Goal: Communication & Community: Answer question/provide support

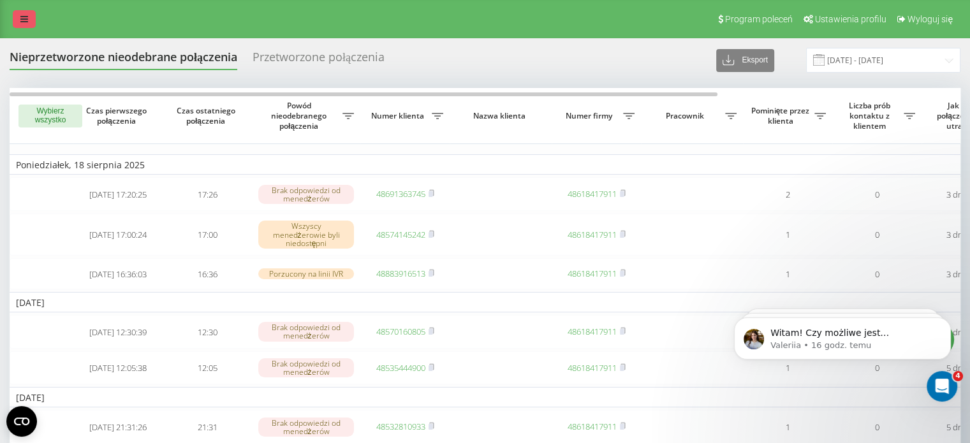
click at [26, 19] on icon at bounding box center [24, 19] width 8 height 9
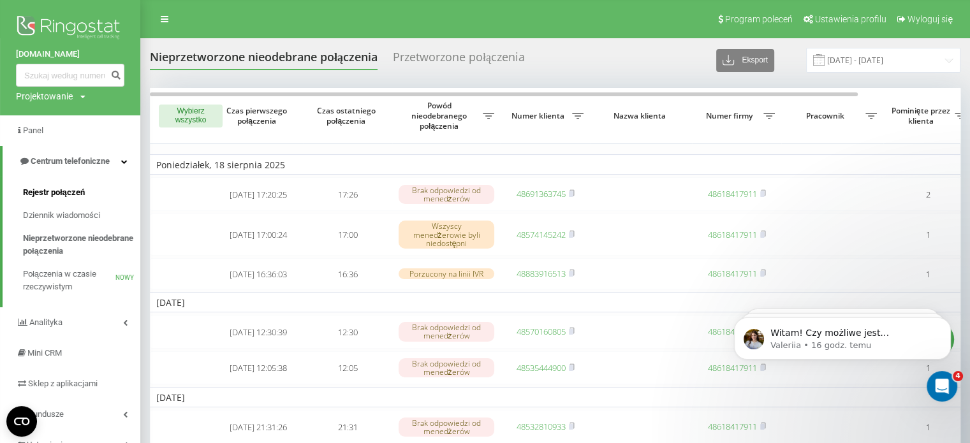
click at [81, 192] on font "Rejestr połączeń" at bounding box center [54, 192] width 62 height 10
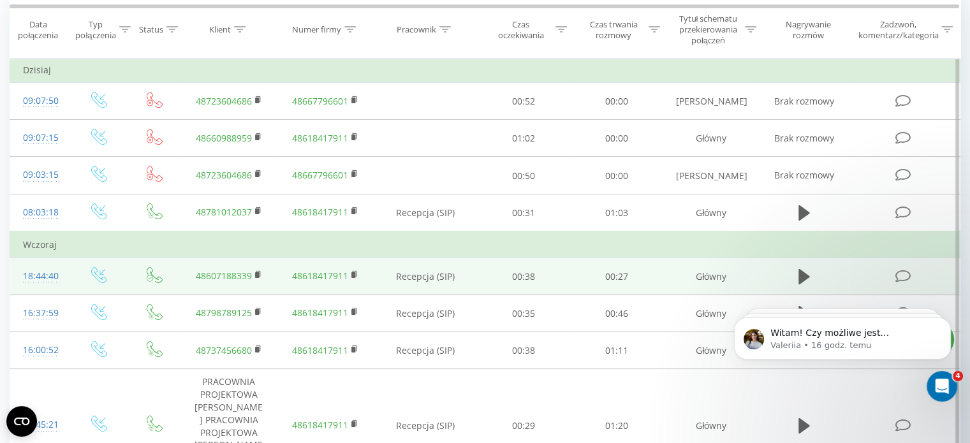
scroll to position [128, 0]
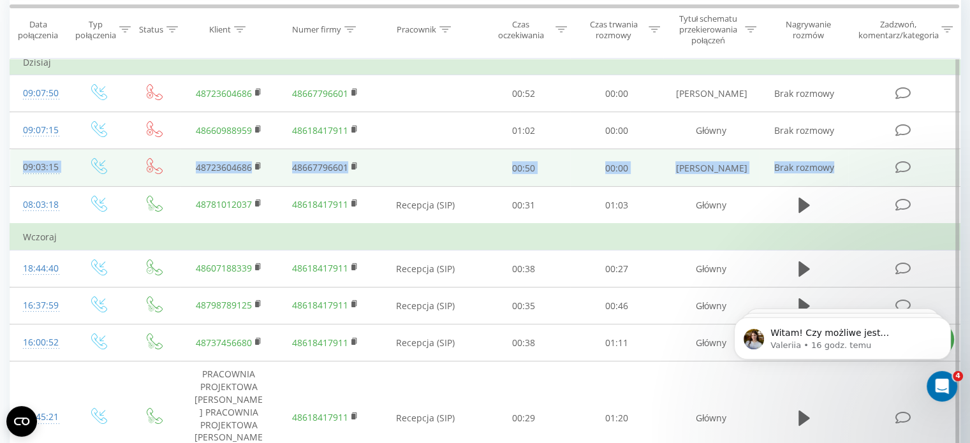
drag, startPoint x: 13, startPoint y: 160, endPoint x: 932, endPoint y: 173, distance: 918.9
click at [932, 173] on tr "09:03:15 48723604686 48667796601 00:50 00:00 Łukasz Maczkoski Brak rozmowy" at bounding box center [485, 167] width 950 height 37
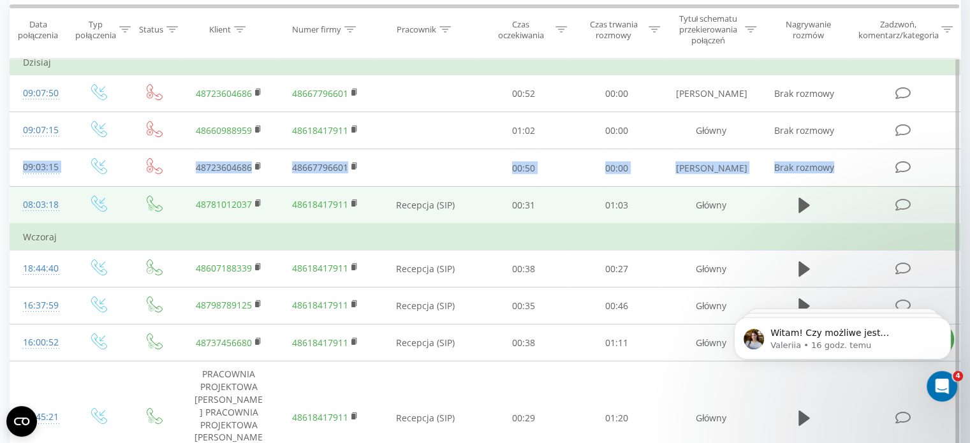
copy tr "09:03:15 48723604686 48667796601 00:50 00:00 Łukasz Maczkoski Brak rozmowy"
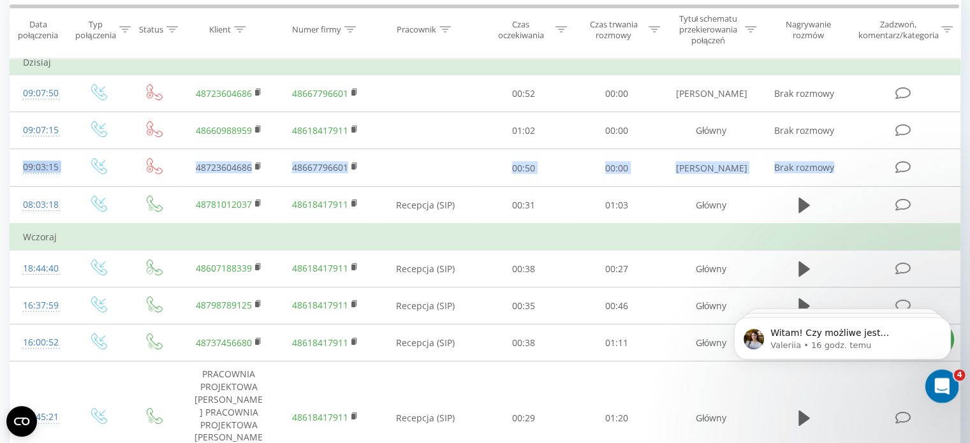
click at [944, 383] on icon "Otwórz komunikator Intercom" at bounding box center [940, 384] width 21 height 21
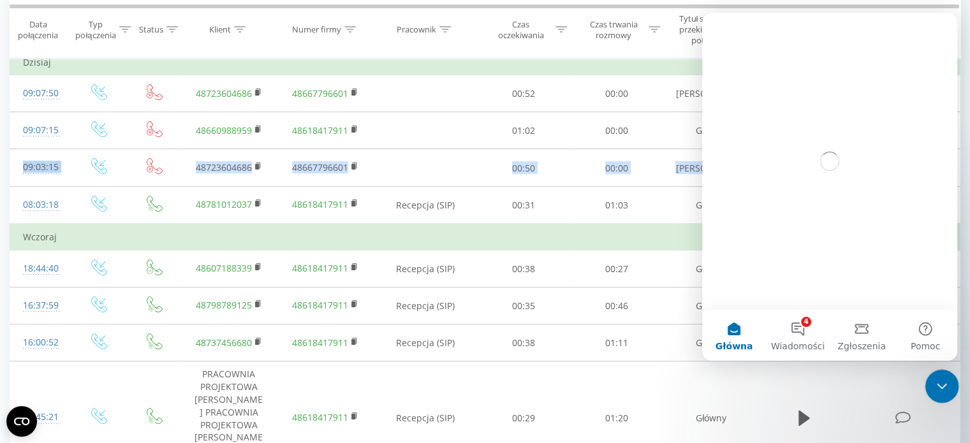
scroll to position [0, 0]
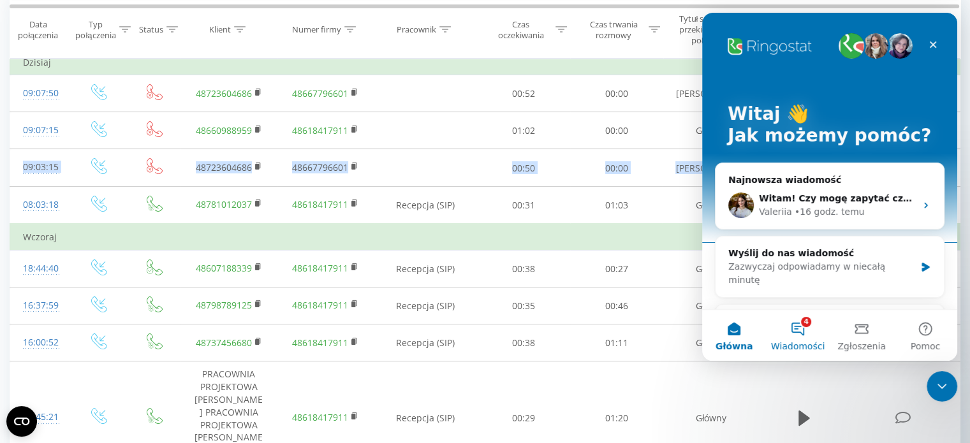
click at [798, 328] on button "4 Wiadomości" at bounding box center [798, 335] width 64 height 51
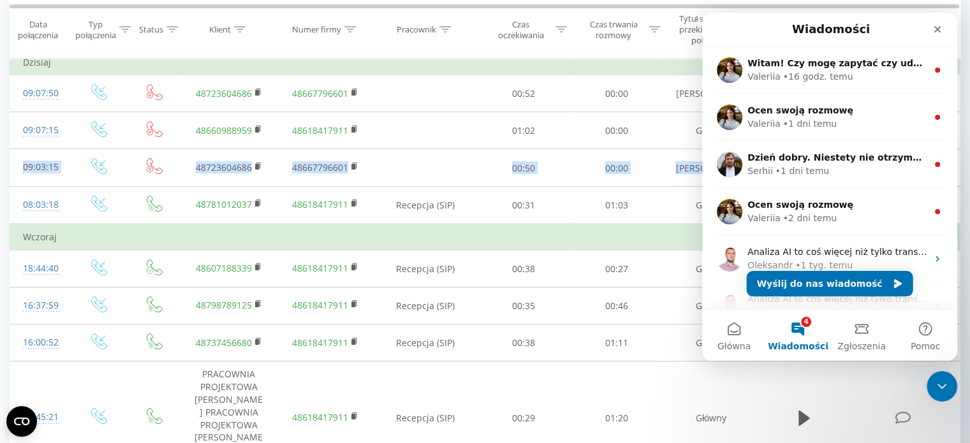
drag, startPoint x: 954, startPoint y: 163, endPoint x: 1660, endPoint y: 142, distance: 705.5
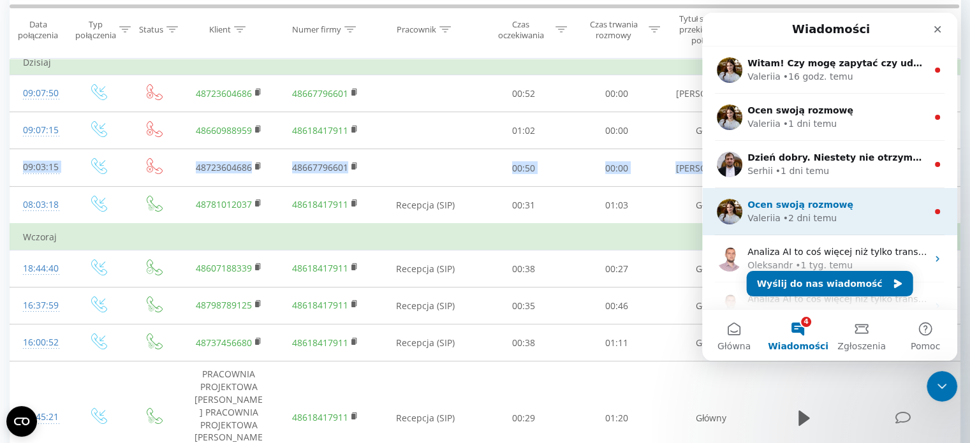
click at [805, 206] on span "Ocen swoją rozmowę" at bounding box center [800, 205] width 106 height 10
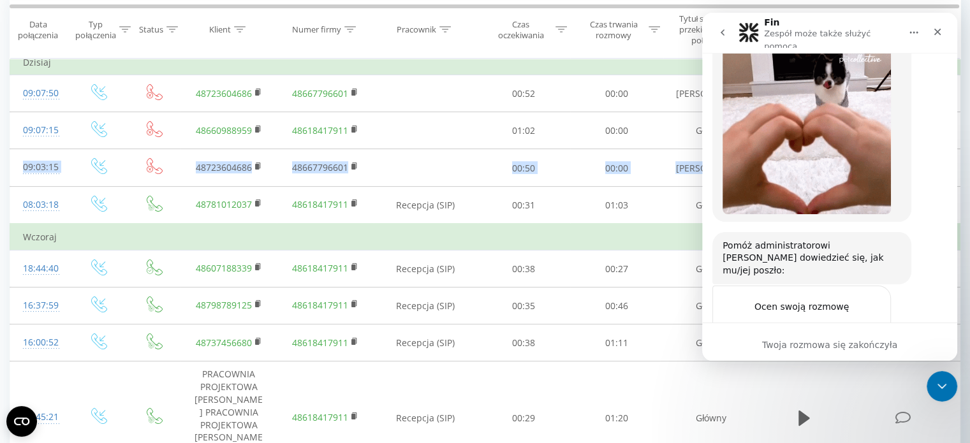
scroll to position [7266, 0]
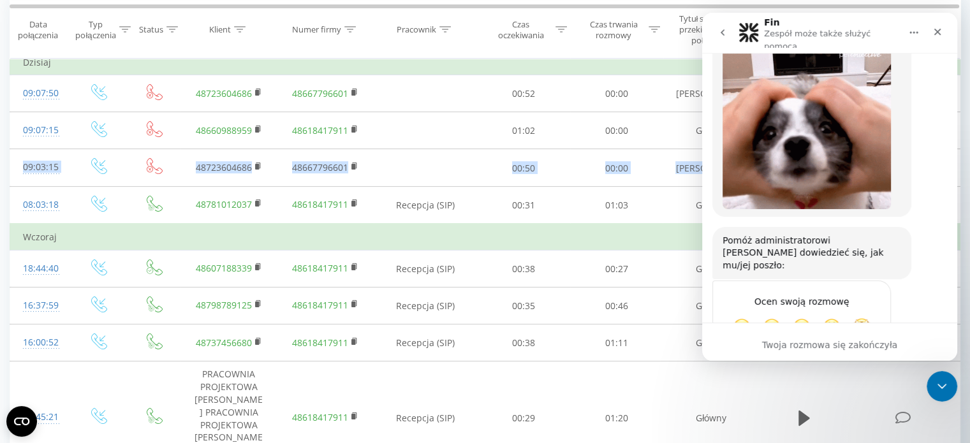
click at [725, 35] on button "go back" at bounding box center [722, 32] width 24 height 24
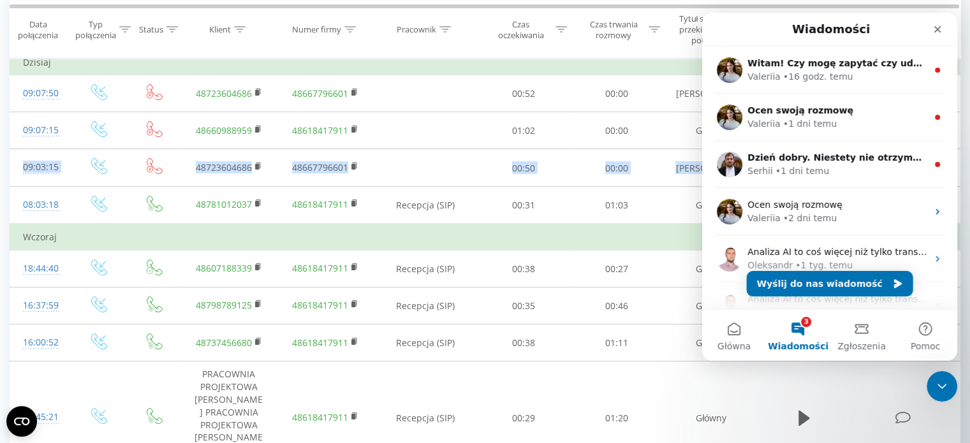
scroll to position [0, 0]
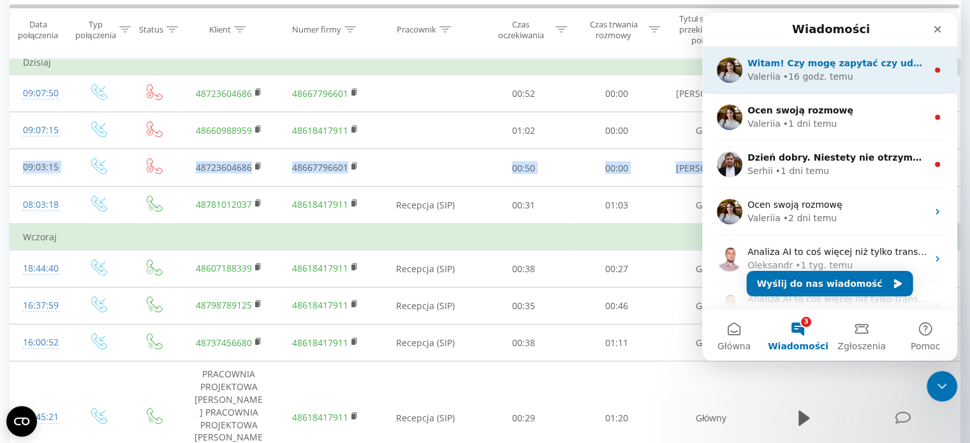
click at [863, 81] on div "Valeriia • 16 godz. temu" at bounding box center [837, 76] width 180 height 13
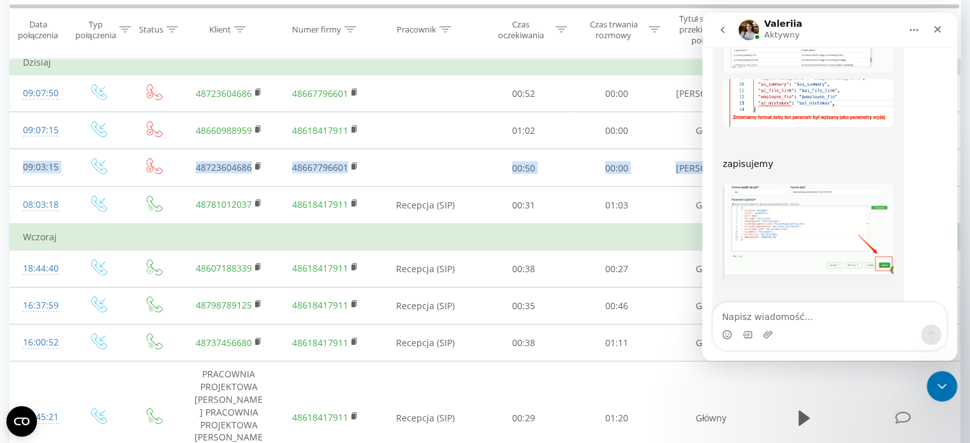
scroll to position [1326, 0]
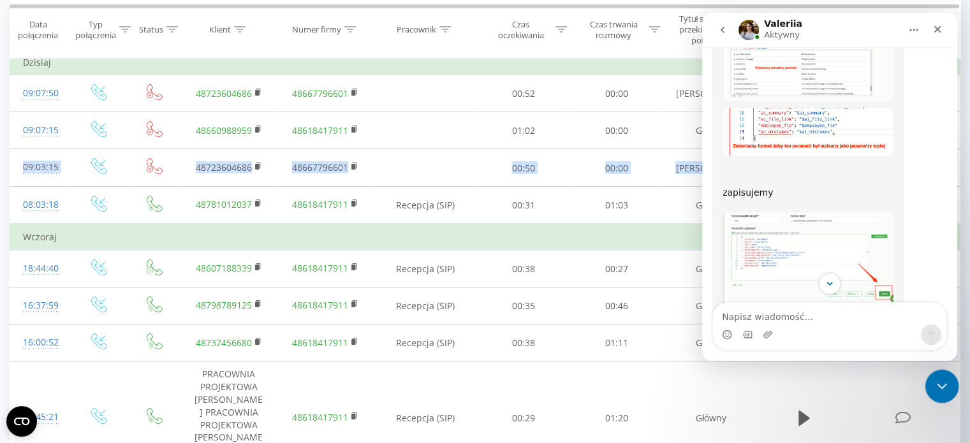
click at [949, 379] on div "Zamknij komunikator Intercom" at bounding box center [940, 384] width 31 height 31
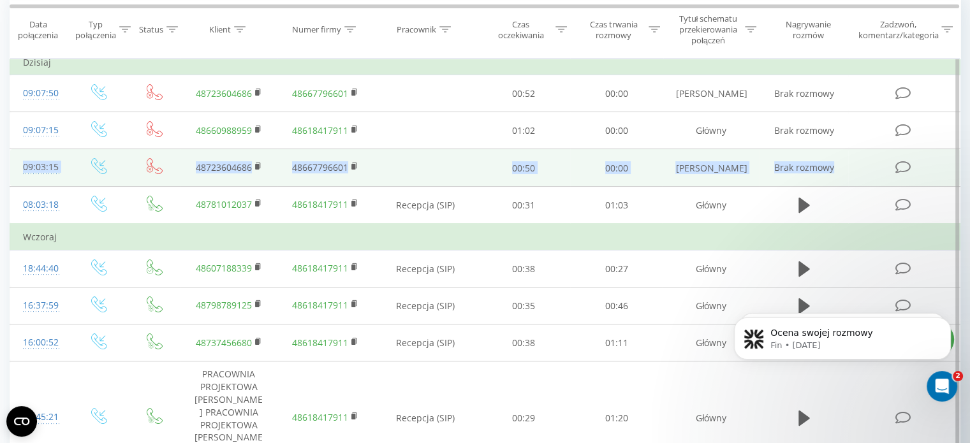
scroll to position [1442, 0]
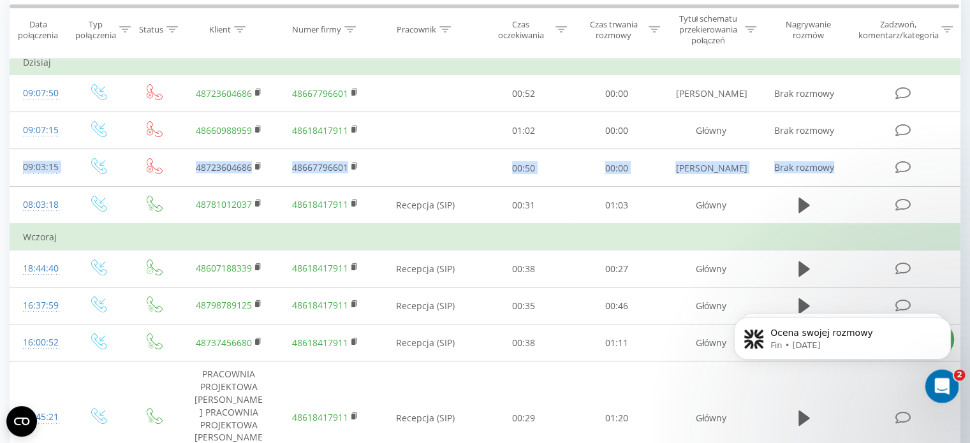
click at [951, 382] on div "Otwórz komunikator Intercom" at bounding box center [940, 384] width 42 height 42
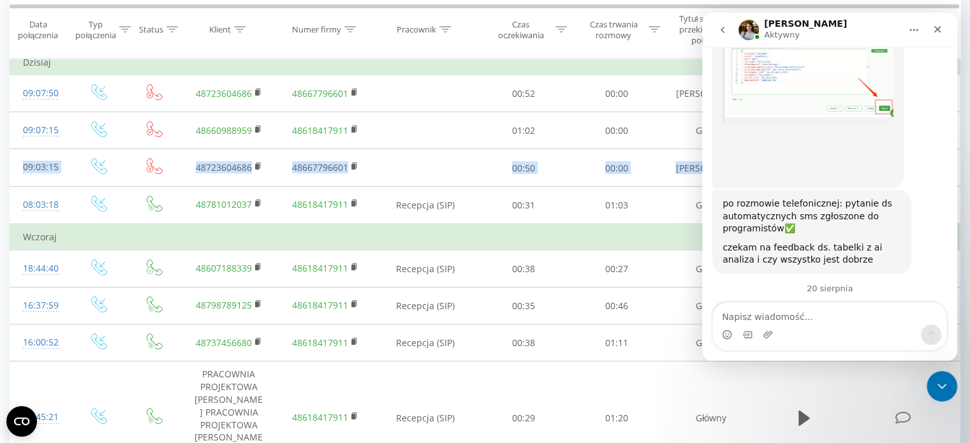
scroll to position [1517, 0]
click at [724, 29] on icon "wracać" at bounding box center [722, 30] width 10 height 10
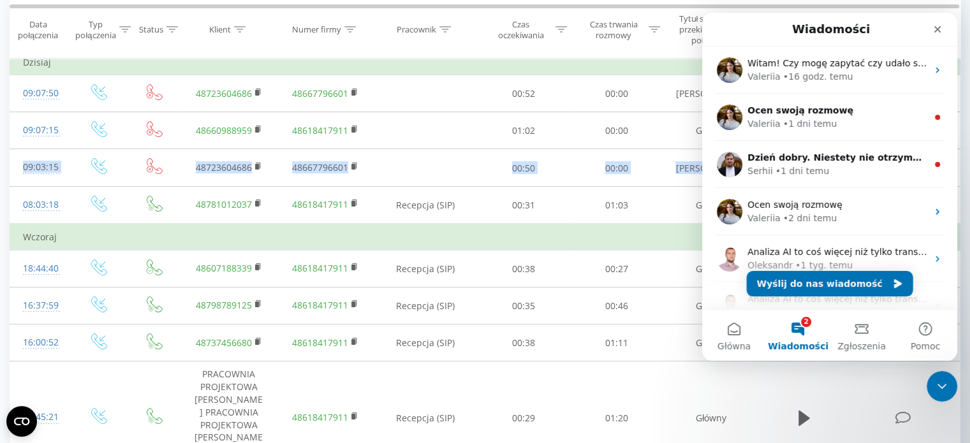
scroll to position [0, 0]
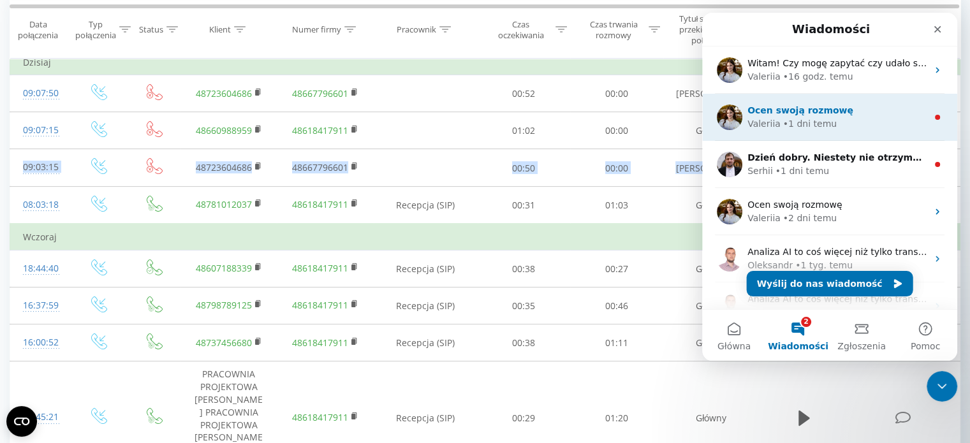
click at [837, 120] on div "Valeriia • 1 dni temu" at bounding box center [837, 123] width 180 height 13
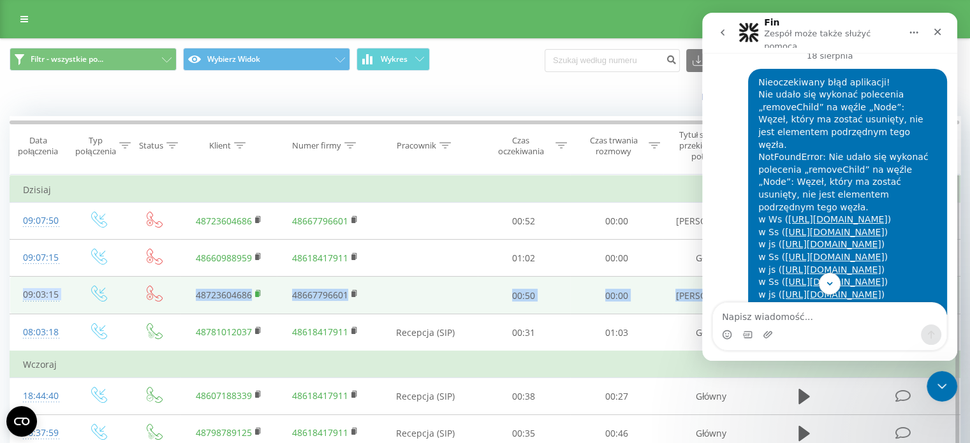
click at [258, 296] on rect at bounding box center [257, 294] width 4 height 6
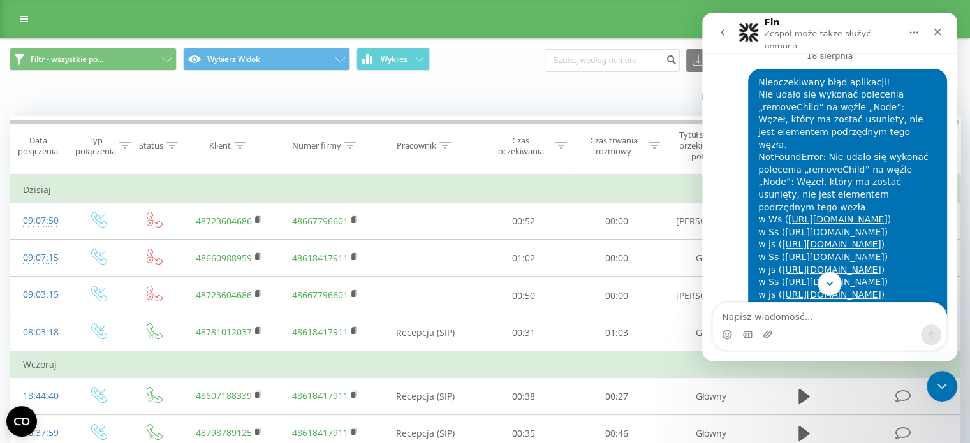
click at [828, 283] on icon "Scroll to bottom" at bounding box center [829, 283] width 11 height 11
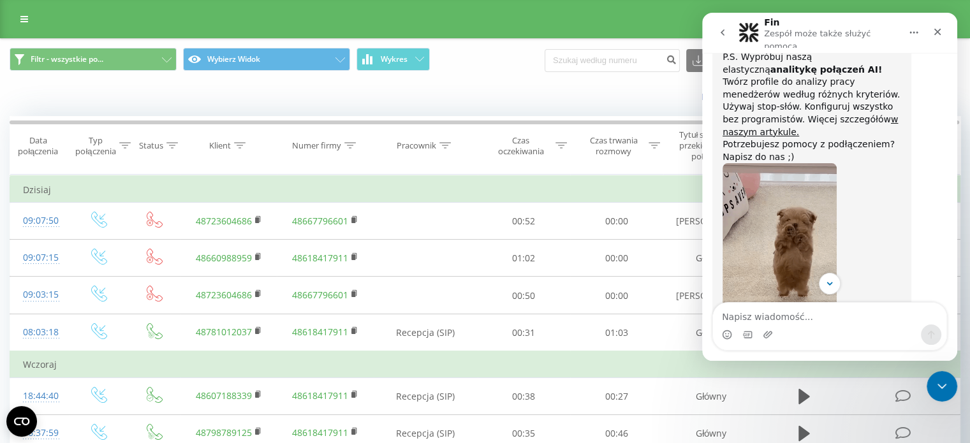
scroll to position [1226, 0]
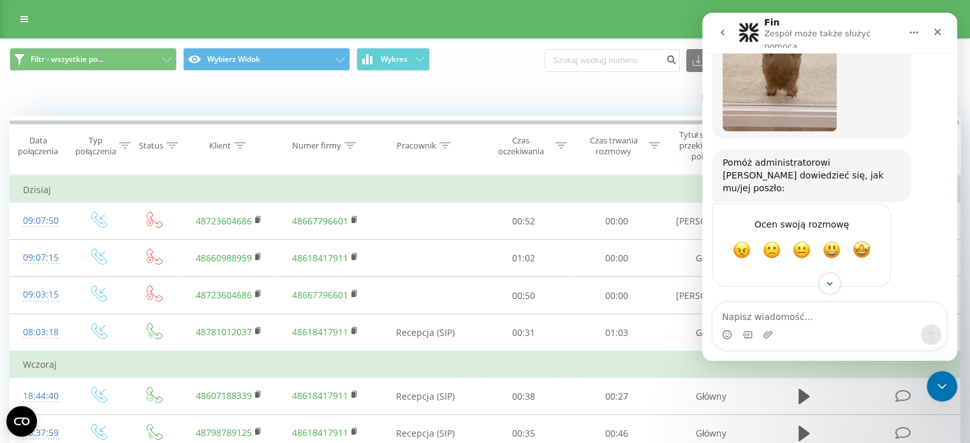
click at [725, 27] on icon "go back" at bounding box center [722, 32] width 10 height 10
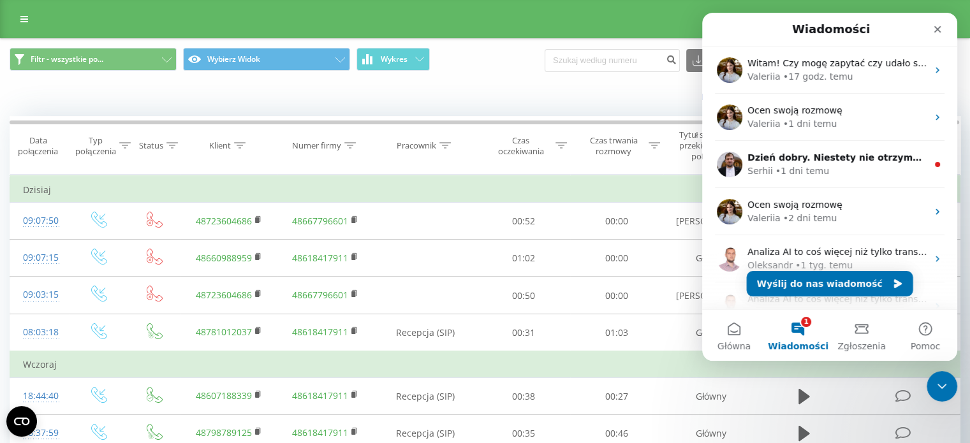
scroll to position [0, 0]
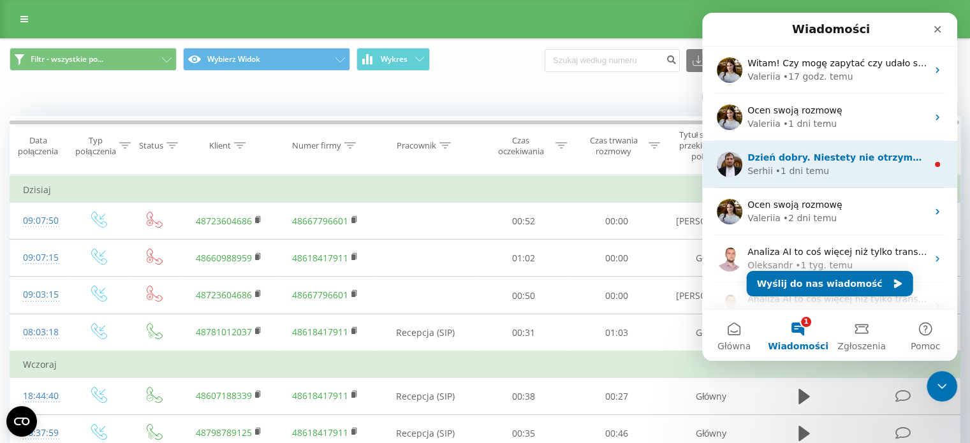
click at [862, 165] on div "Serhii • 1 dni temu" at bounding box center [837, 170] width 180 height 13
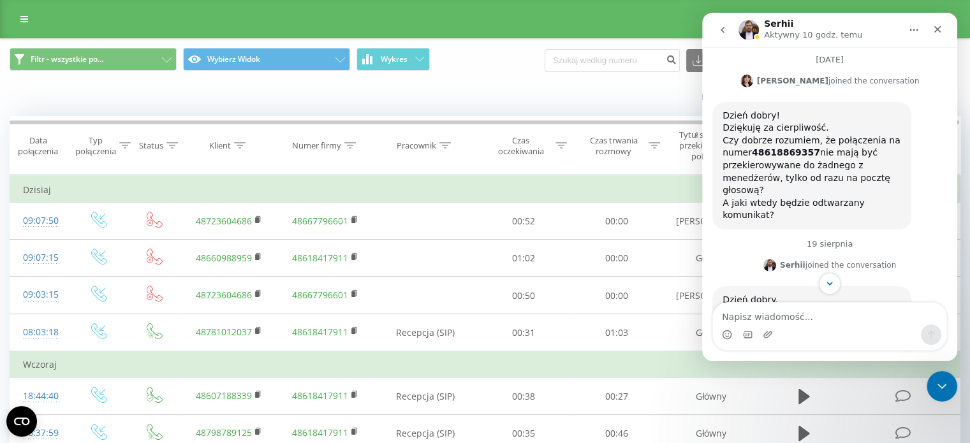
scroll to position [571, 0]
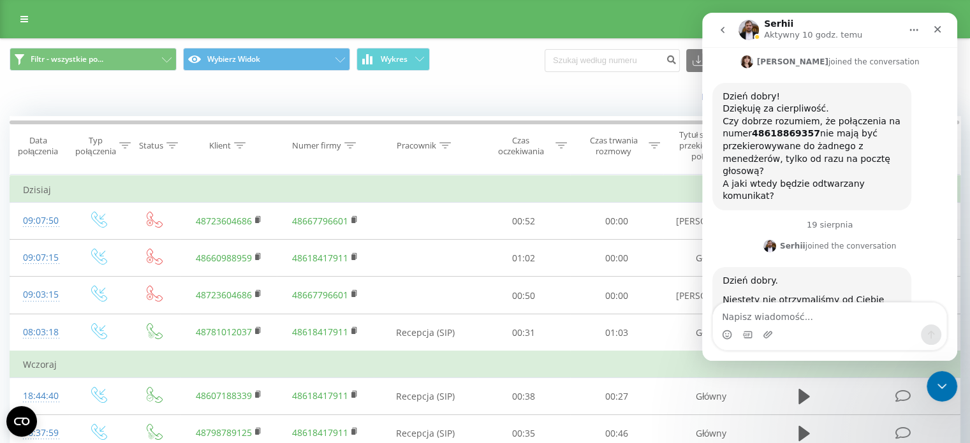
click at [830, 321] on textarea "Napisz wiadomość..." at bounding box center [829, 314] width 233 height 22
drag, startPoint x: 734, startPoint y: 71, endPoint x: 867, endPoint y: 119, distance: 141.8
click at [867, 119] on div "Dzień dobry! Dziękuję za cierpliwość. Czy dobrze rozumiem, że połączenia na num…" at bounding box center [811, 147] width 179 height 112
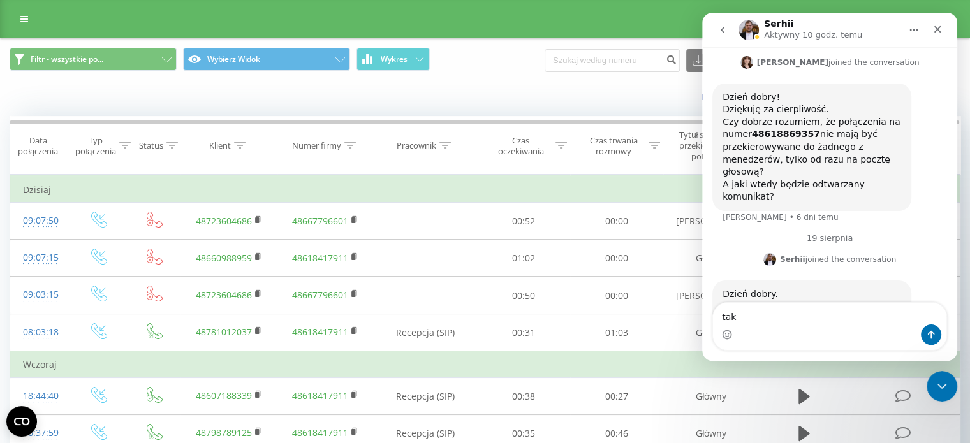
scroll to position [585, 0]
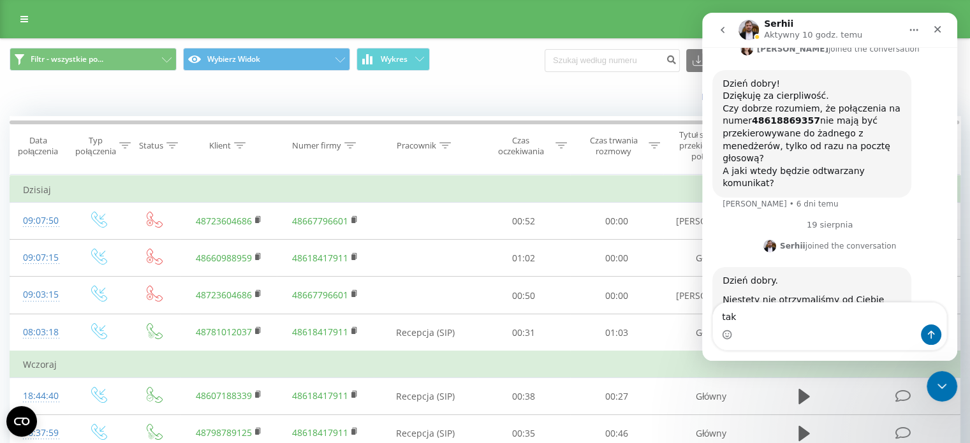
copy div "Czy dobrze rozumiem, że połączenia na numer 48618869357 nie mają być przekierow…"
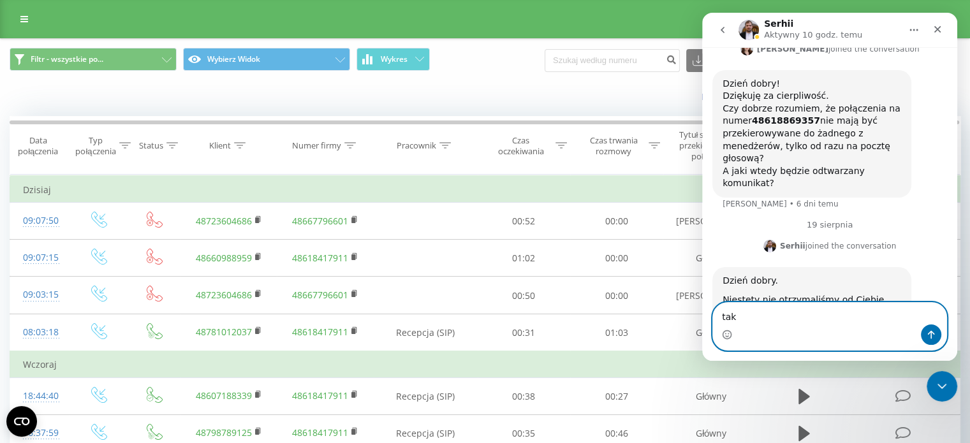
click at [796, 314] on textarea "tak" at bounding box center [829, 314] width 233 height 22
paste textarea "Czy dobrze rozumiem, że połączenia na numer 48618869357 nie mają być przekierow…"
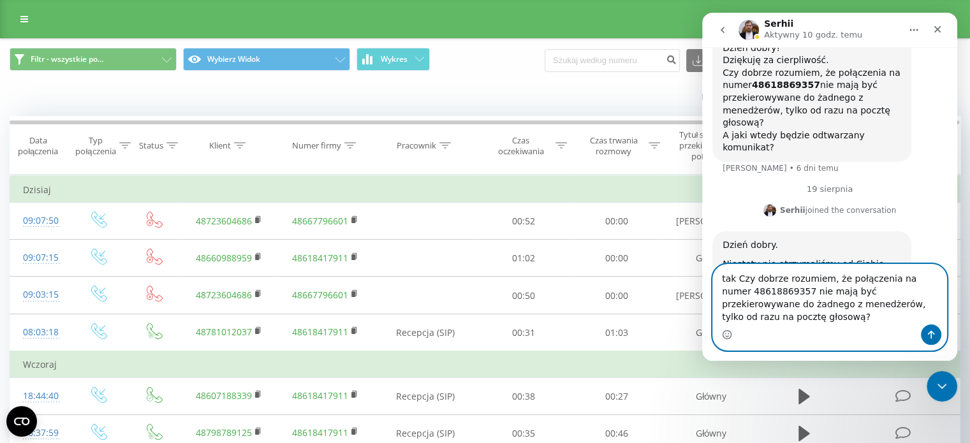
scroll to position [623, 0]
drag, startPoint x: 836, startPoint y: 282, endPoint x: 736, endPoint y: 284, distance: 99.5
click at [736, 284] on textarea "tak Czy dobrze rozumiem, że połączenia na numer 48618869357 nie mają być przeki…" at bounding box center [829, 295] width 233 height 60
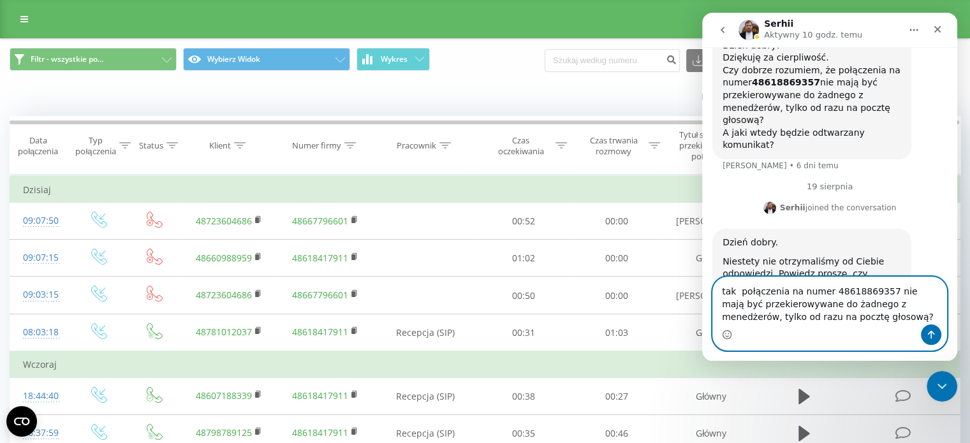
scroll to position [610, 0]
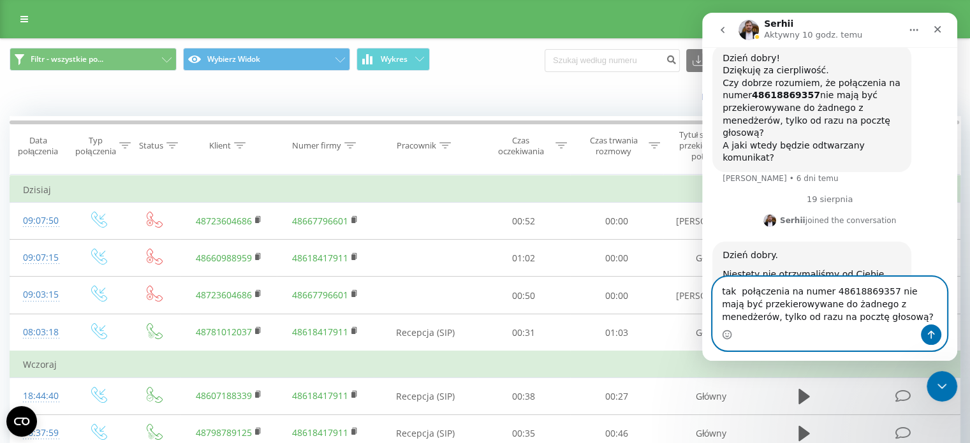
click at [893, 319] on textarea "tak połączenia na numer 48618869357 nie mają być przekierowywane do żadnego z m…" at bounding box center [829, 300] width 233 height 47
type textarea "tak połączenia na numer 48618869357 nie mają być przekierowywane do żadnego z m…"
click at [931, 329] on button "Wyślij wiadomość…" at bounding box center [931, 335] width 20 height 20
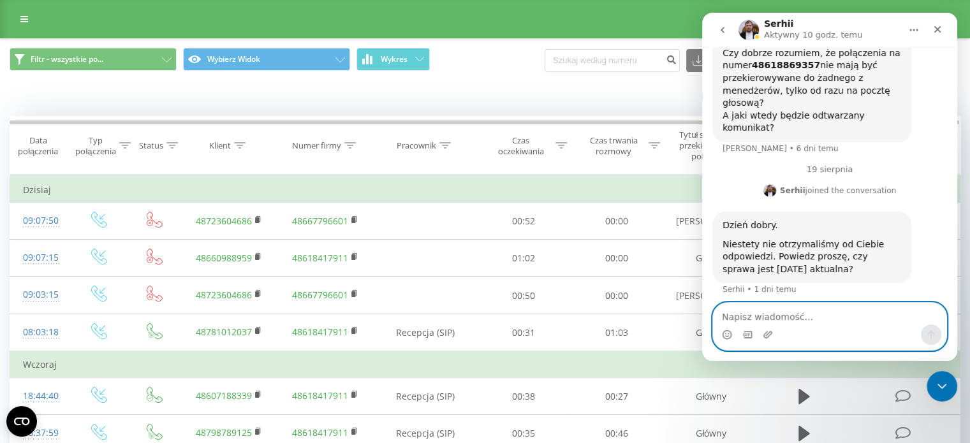
scroll to position [678, 0]
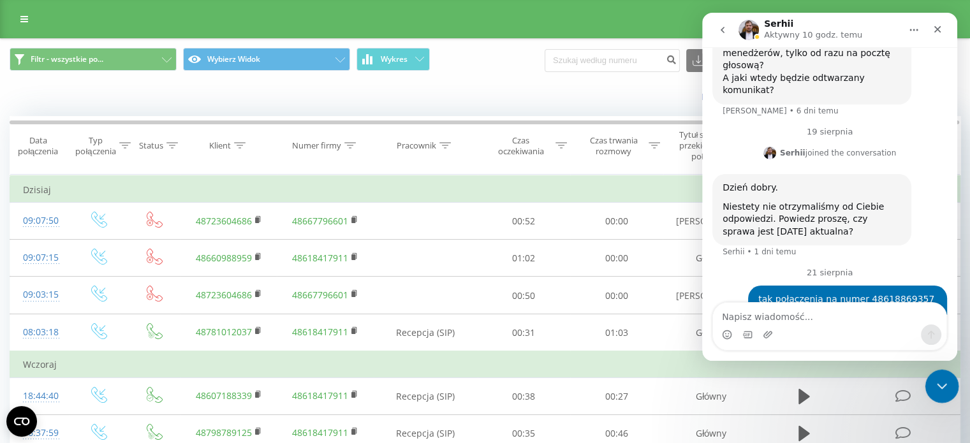
click at [941, 382] on icon "Zamknij komunikator Intercom" at bounding box center [939, 384] width 15 height 15
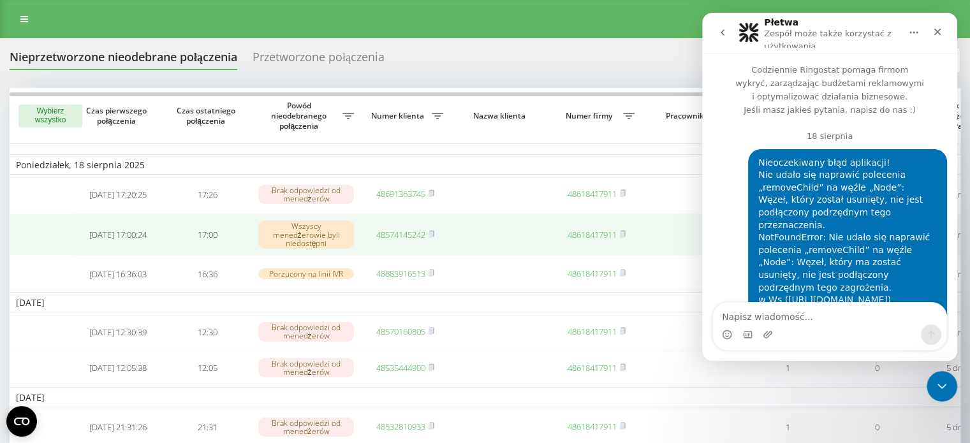
scroll to position [1334, 0]
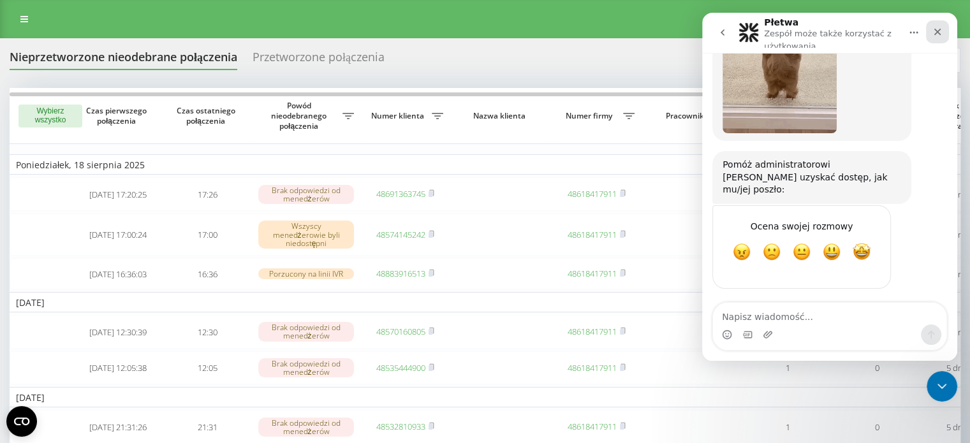
click at [939, 34] on icon "Zamknij" at bounding box center [937, 32] width 7 height 7
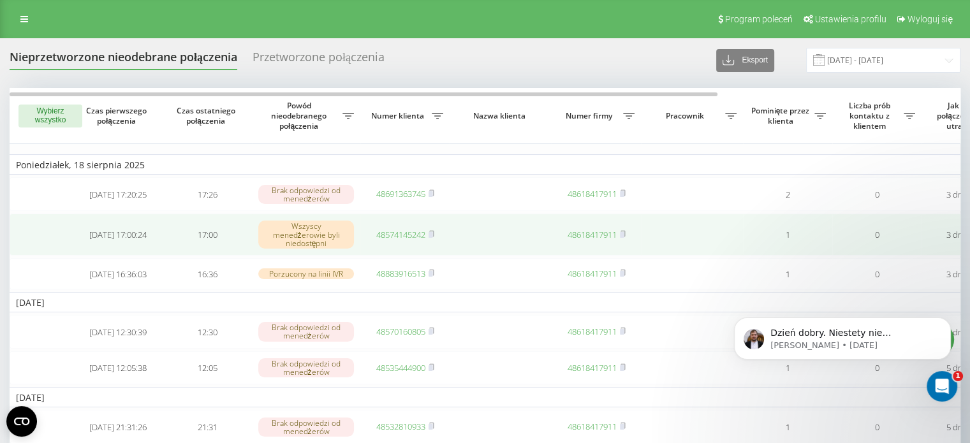
scroll to position [0, 0]
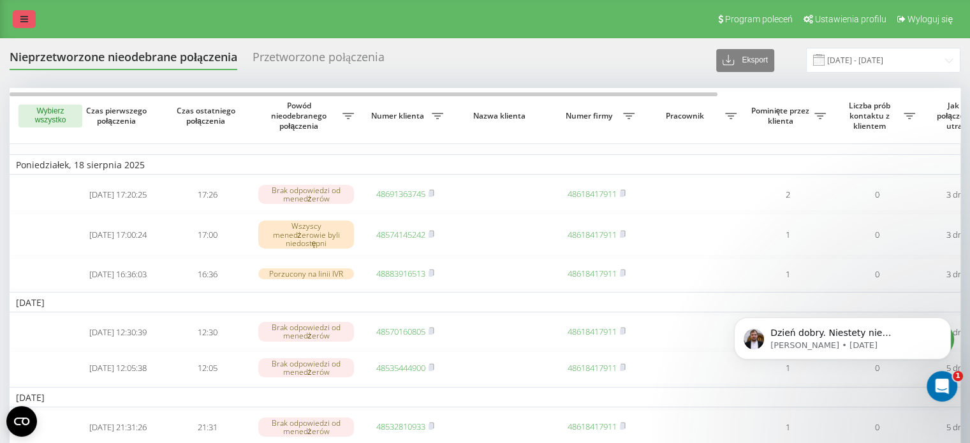
click at [22, 17] on icon at bounding box center [24, 19] width 8 height 9
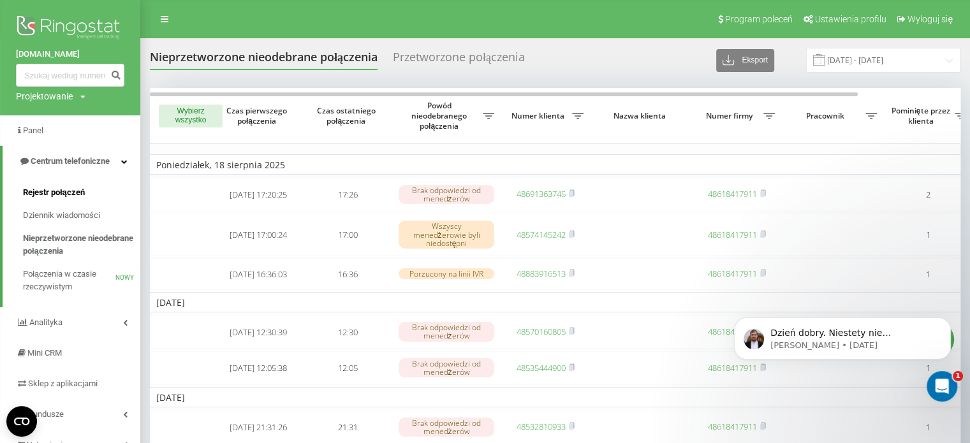
click at [50, 191] on font "Rejestr połączeń" at bounding box center [54, 192] width 62 height 10
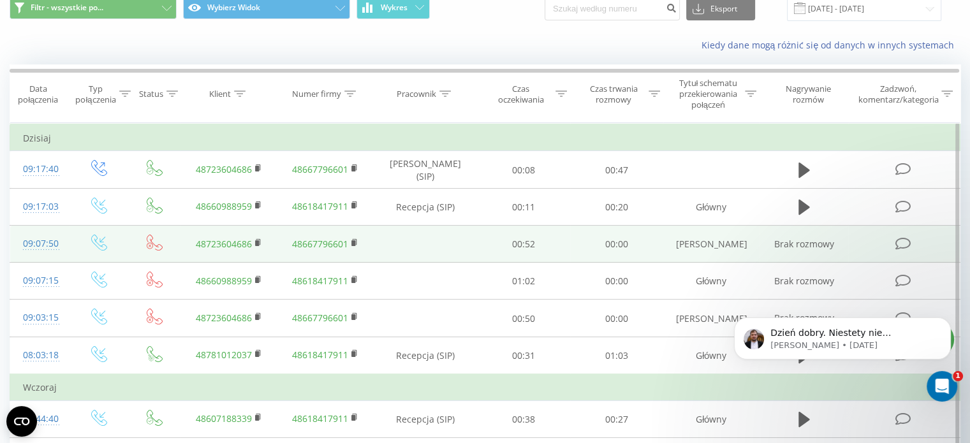
scroll to position [64, 0]
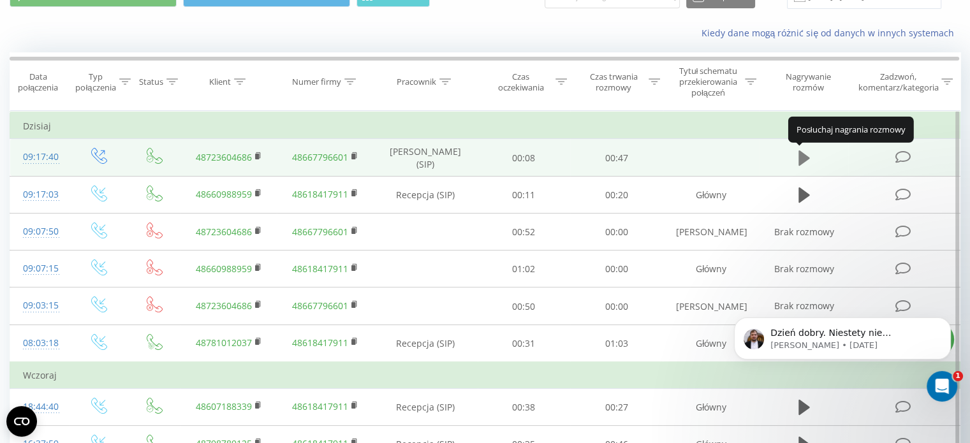
click at [802, 160] on icon at bounding box center [803, 157] width 11 height 15
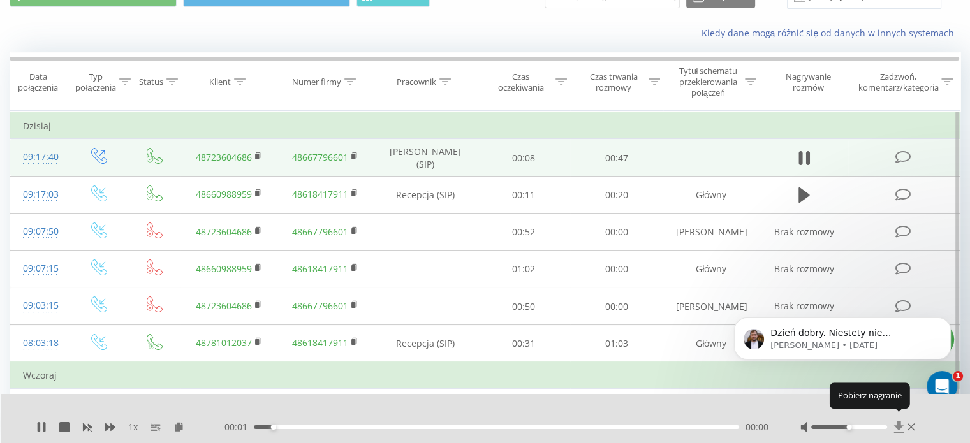
click at [899, 422] on icon at bounding box center [898, 427] width 10 height 12
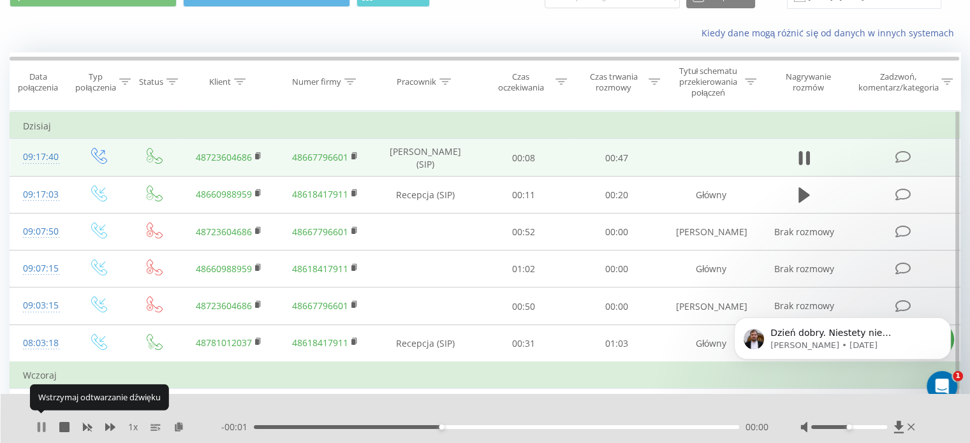
click at [41, 422] on icon at bounding box center [41, 427] width 10 height 10
click at [258, 156] on rect at bounding box center [257, 157] width 4 height 6
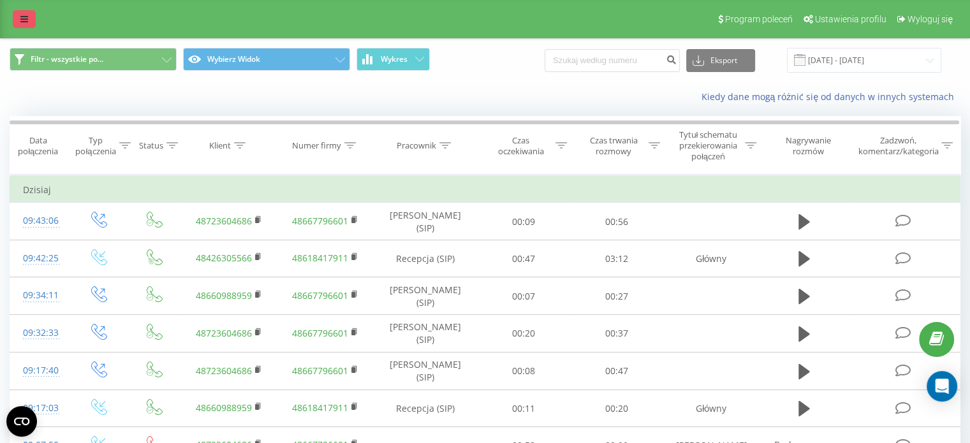
click at [27, 22] on icon at bounding box center [24, 19] width 8 height 9
